Goal: Task Accomplishment & Management: Complete application form

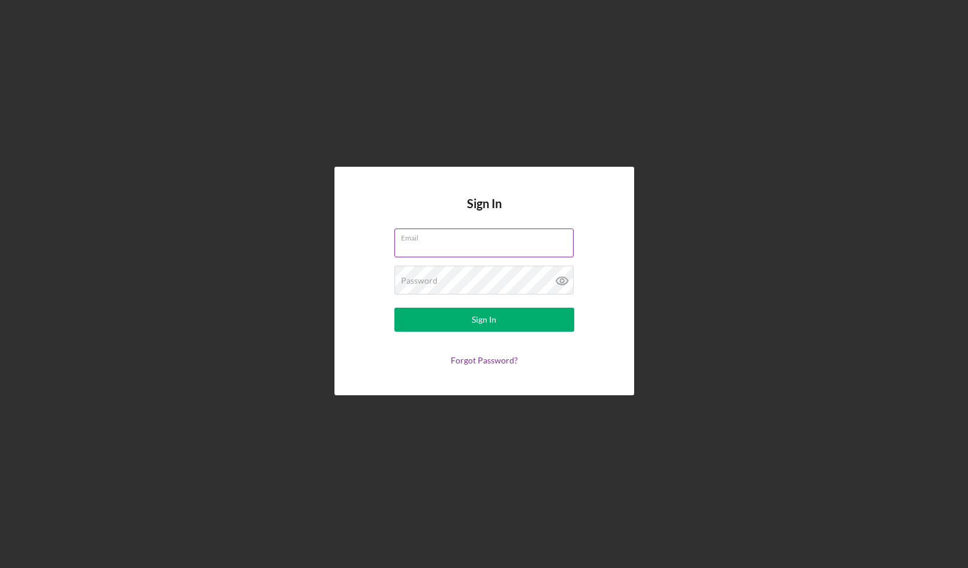
click at [419, 246] on input "Email" at bounding box center [484, 242] width 179 height 29
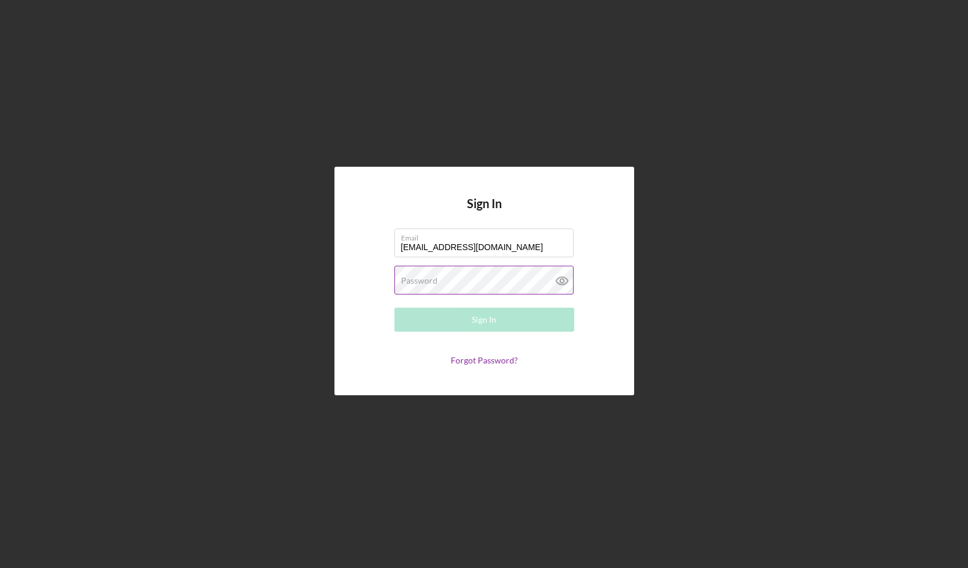
type input "ramadalenderuser+layla@gmail.com"
click at [432, 280] on label "Password" at bounding box center [419, 281] width 37 height 10
click at [395, 308] on button "Sign In" at bounding box center [485, 320] width 180 height 24
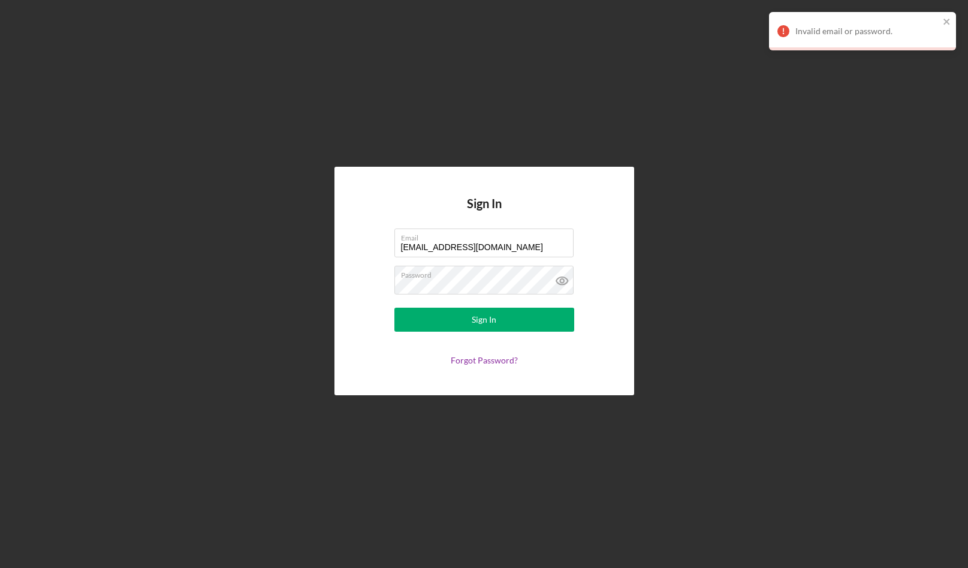
click at [616, 244] on div "Sign In Email ramadalenderuser+layla@gmail.com Password Sign In Forgot Password?" at bounding box center [485, 281] width 300 height 228
click at [376, 280] on form "Email ramadalenderuser+layla@gmail.com Password Sign In Forgot Password?" at bounding box center [485, 296] width 240 height 137
click at [422, 312] on button "Sign In" at bounding box center [485, 320] width 180 height 24
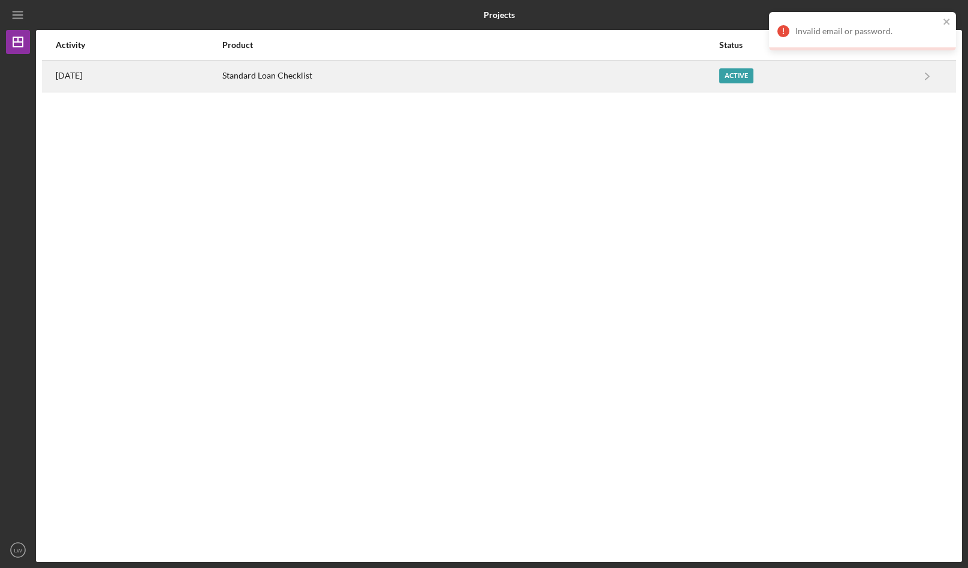
click at [377, 73] on div "Standard Loan Checklist" at bounding box center [470, 76] width 496 height 30
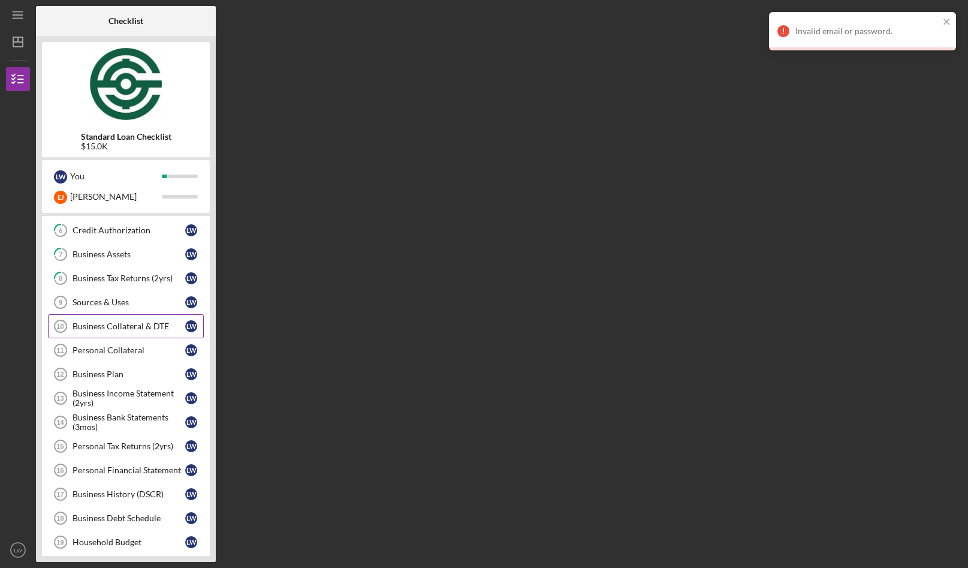
scroll to position [107, 0]
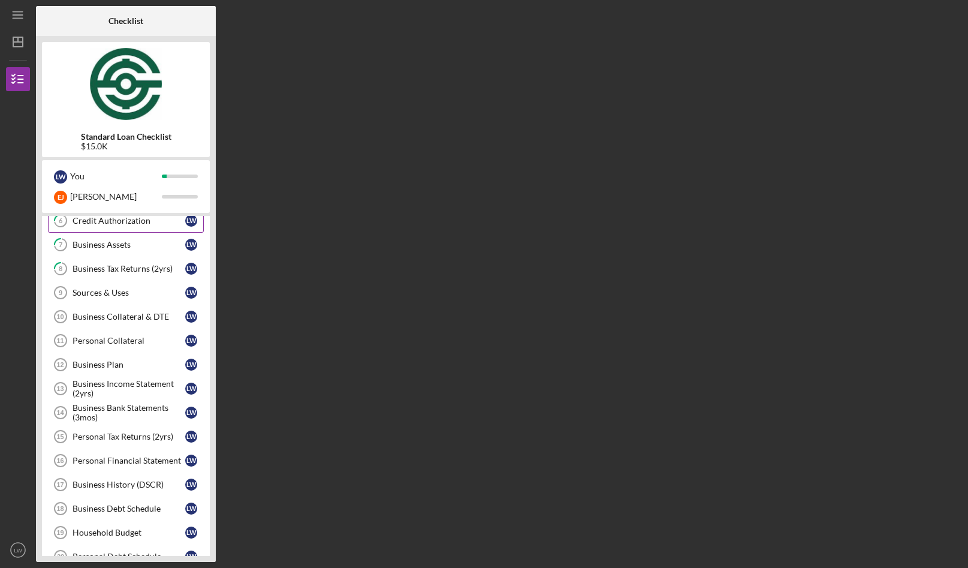
click at [124, 225] on div "Credit Authorization" at bounding box center [129, 221] width 113 height 10
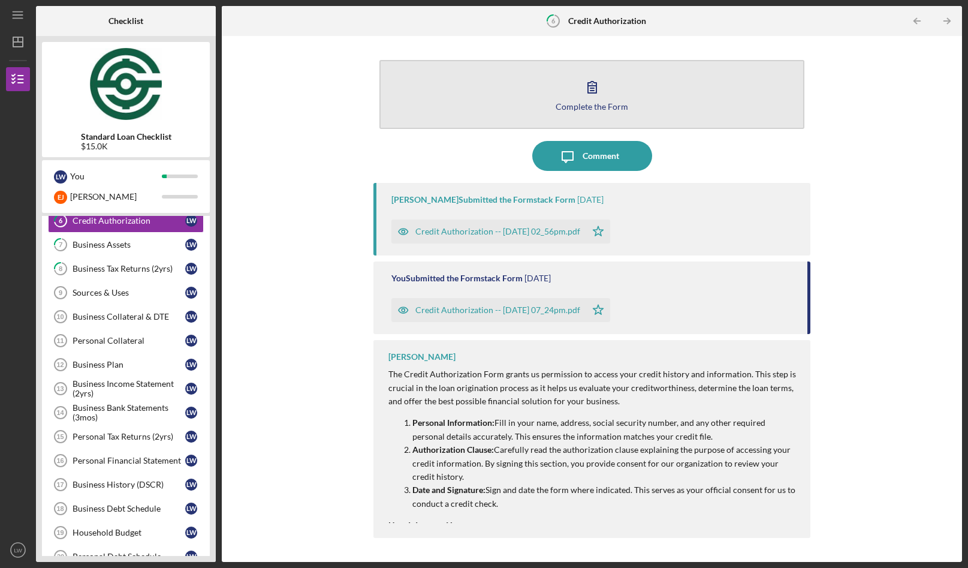
click at [595, 102] on div "Complete the Form" at bounding box center [592, 106] width 73 height 9
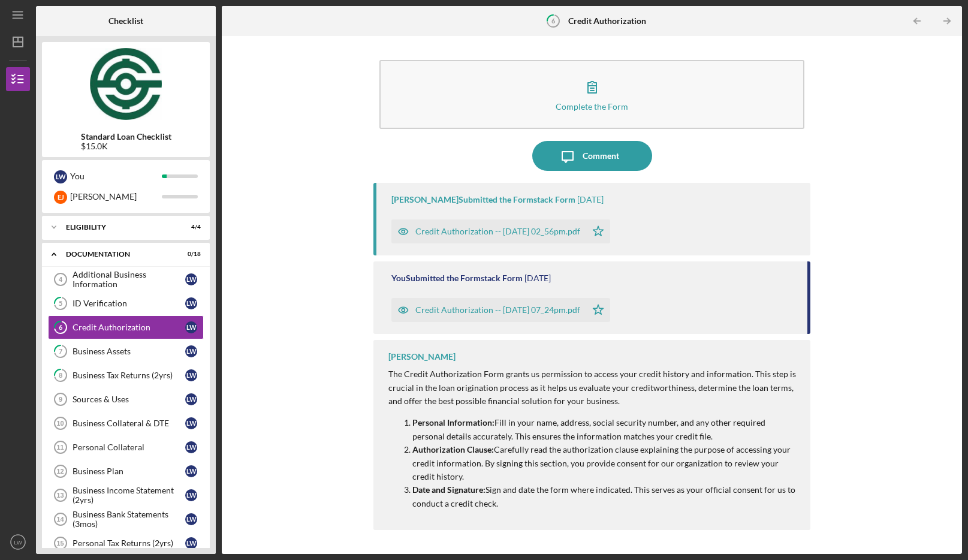
click at [490, 234] on div "Credit Authorization -- [DATE] 02_56pm.pdf" at bounding box center [498, 232] width 165 height 10
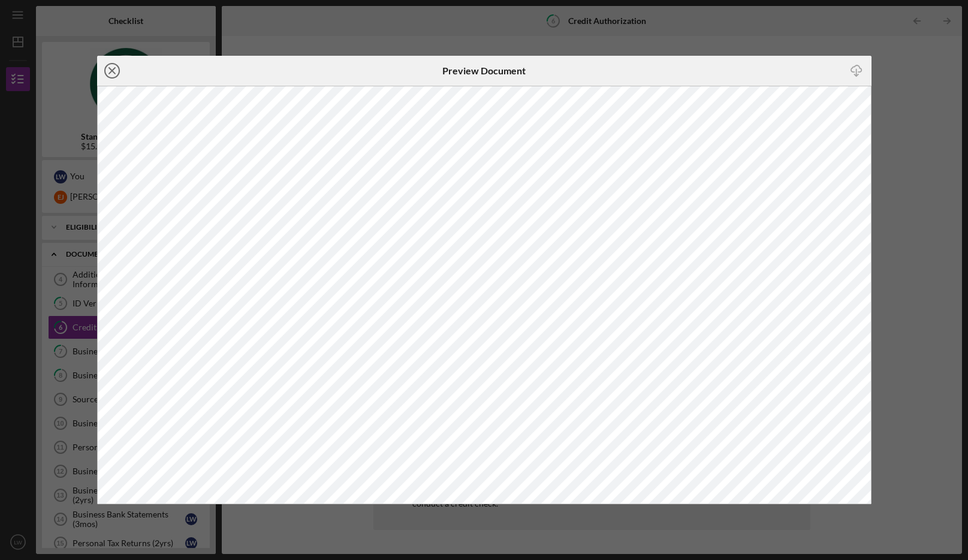
click at [114, 67] on icon "Icon/Close" at bounding box center [112, 71] width 30 height 30
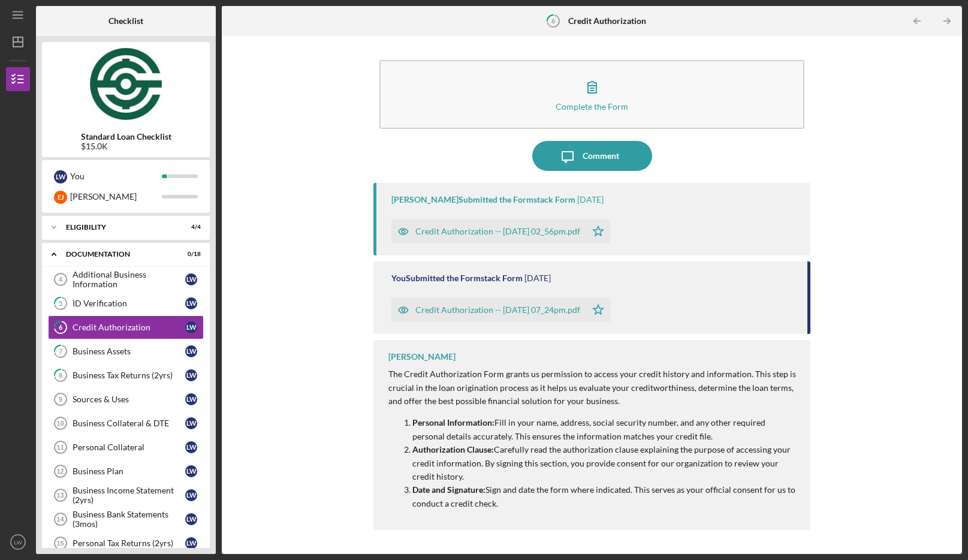
click at [543, 312] on div "Credit Authorization -- [DATE] 07_24pm.pdf" at bounding box center [498, 310] width 165 height 10
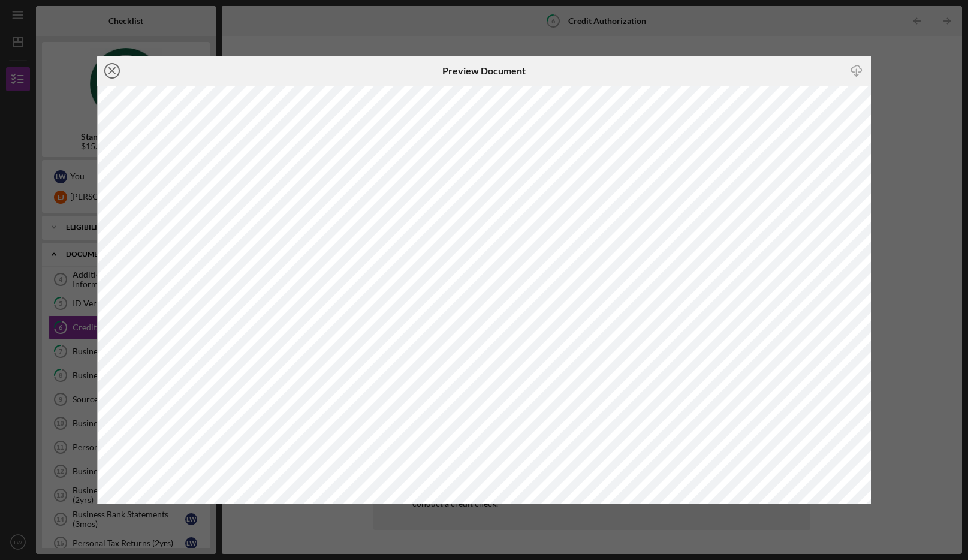
click at [112, 69] on icon "Icon/Close" at bounding box center [112, 71] width 30 height 30
